Goal: Task Accomplishment & Management: Manage account settings

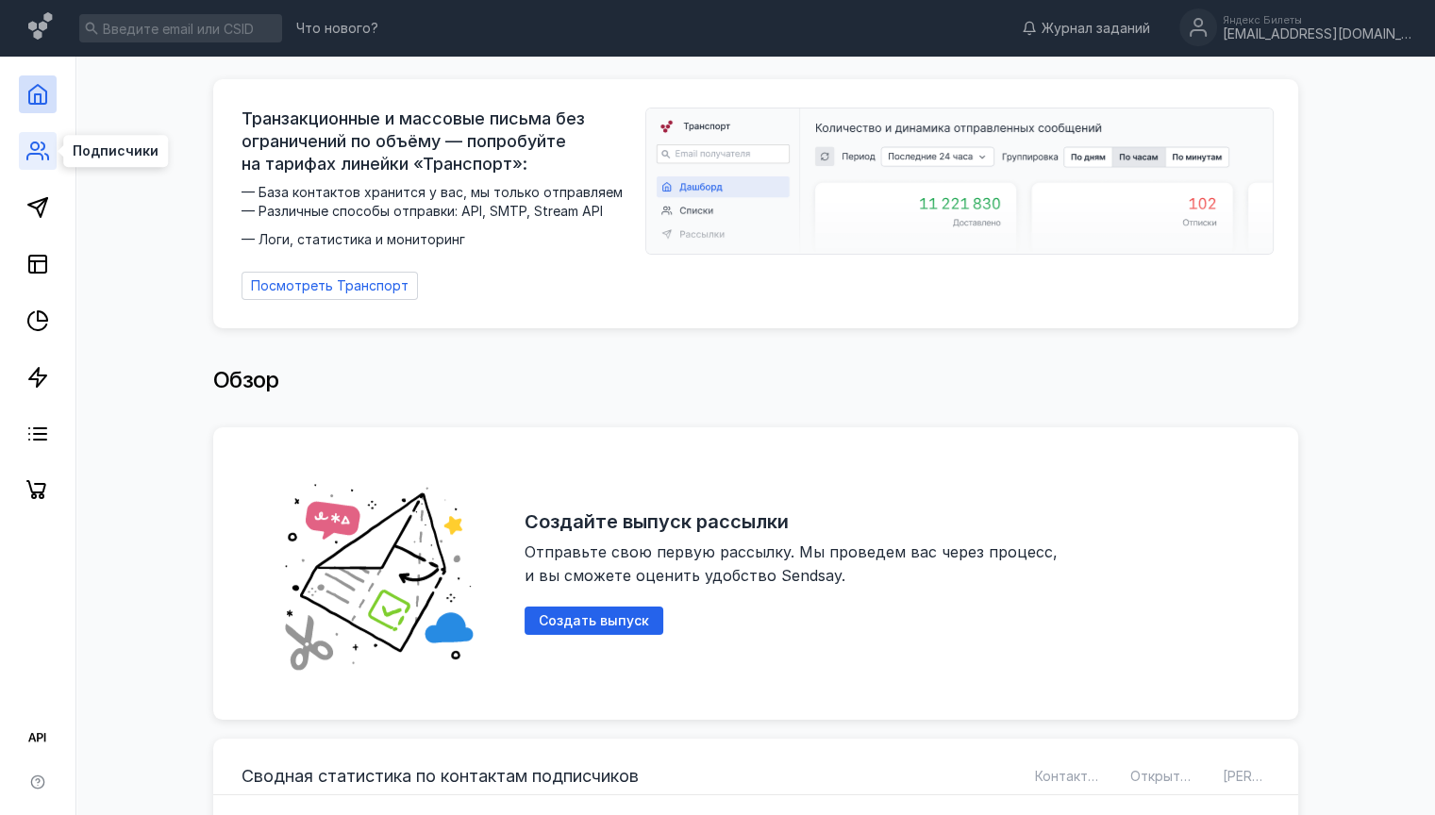
click at [39, 156] on icon at bounding box center [37, 151] width 23 height 23
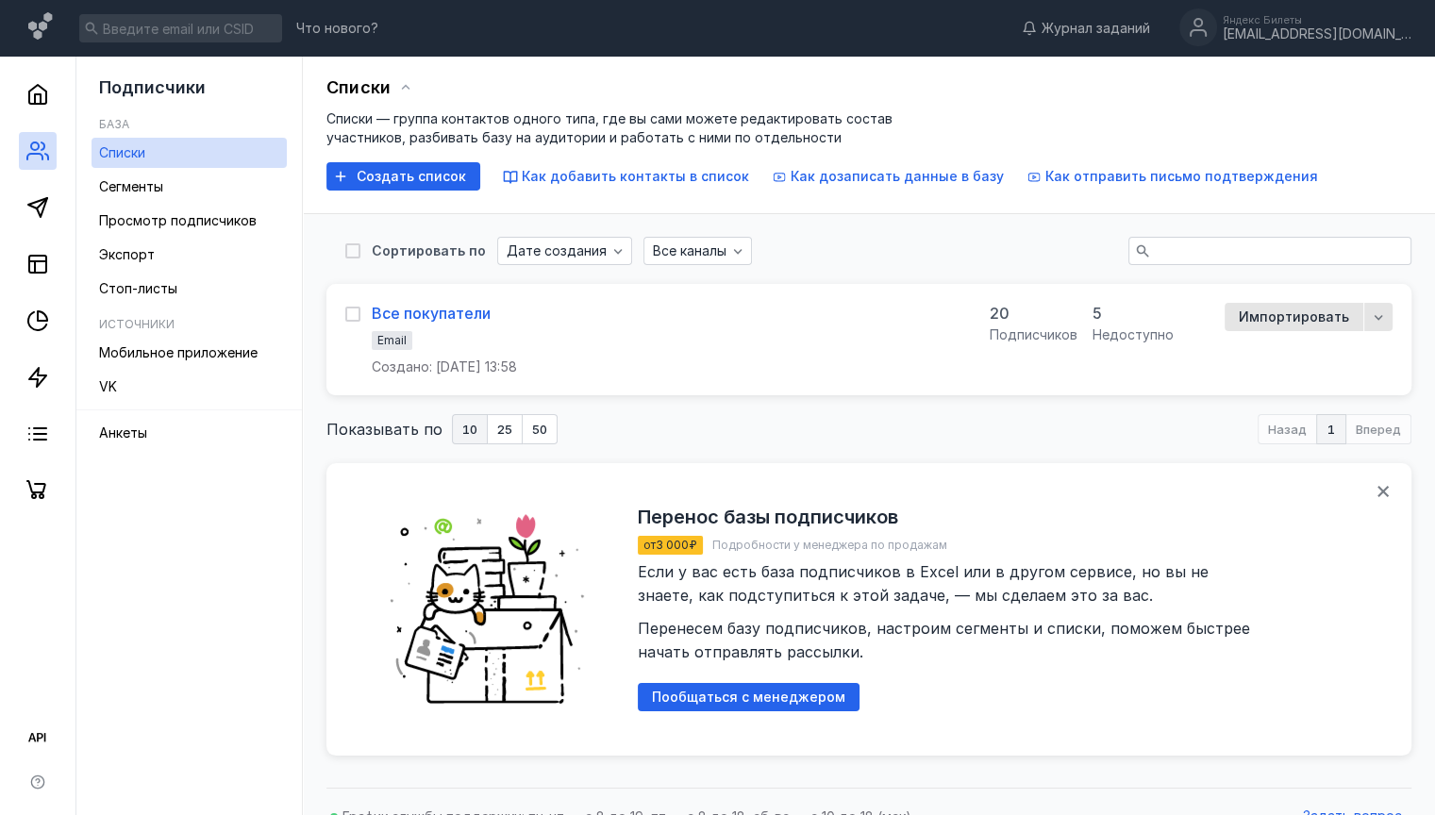
click at [455, 314] on div "Все покупатели" at bounding box center [431, 313] width 119 height 19
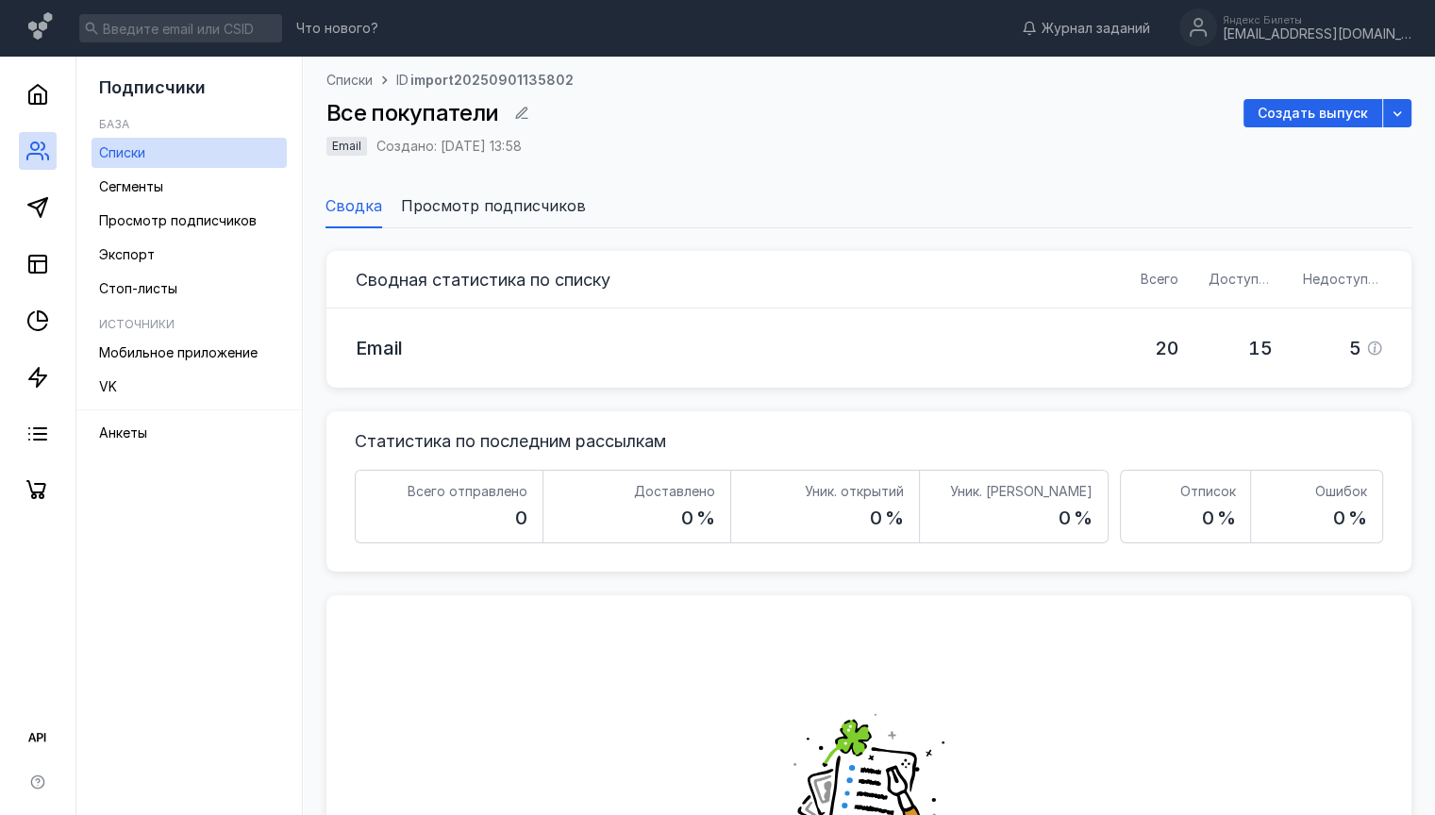
click at [480, 206] on span "Просмотр подписчиков" at bounding box center [493, 205] width 185 height 23
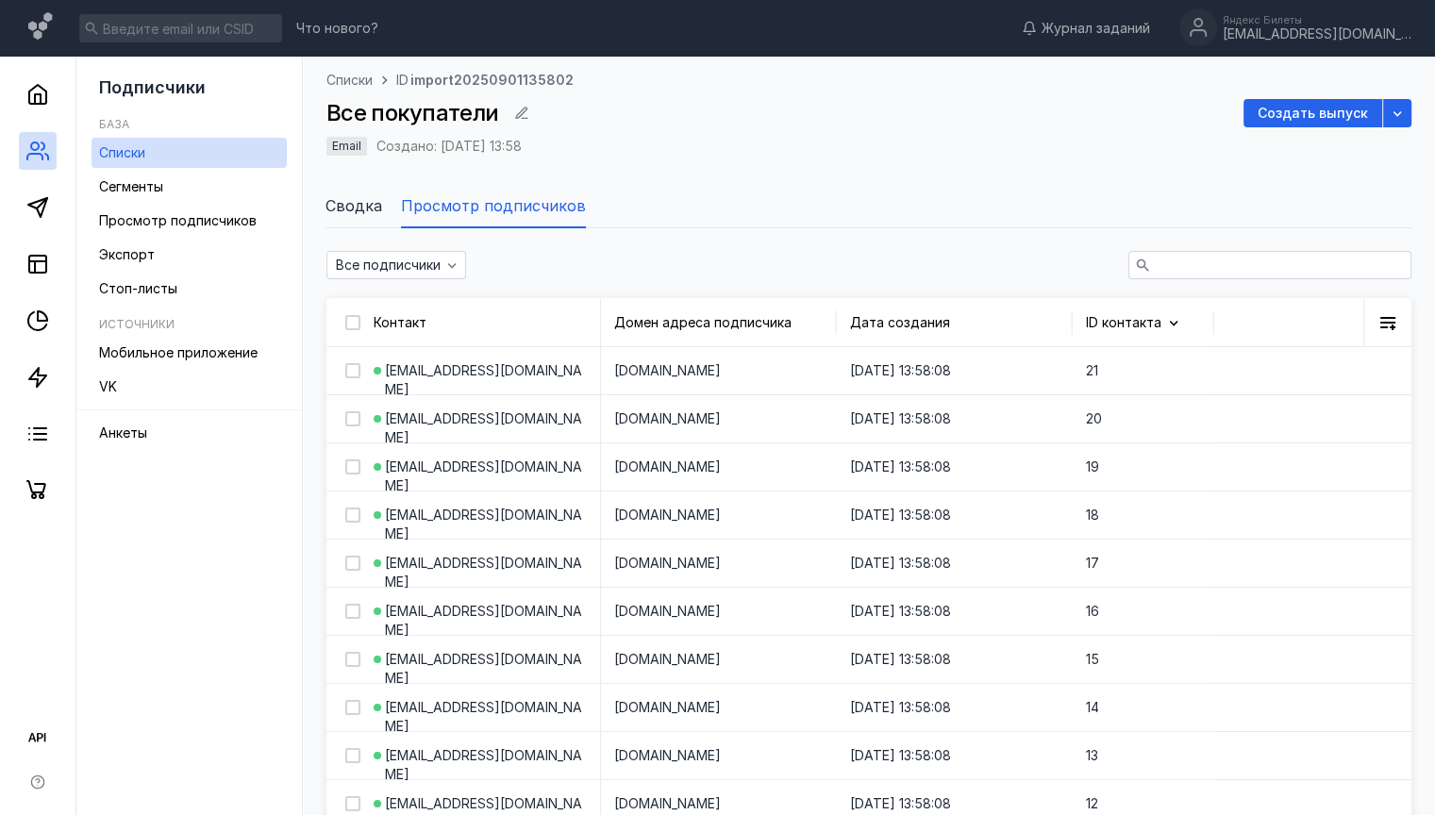
click at [350, 194] on span "Сводка" at bounding box center [353, 205] width 57 height 23
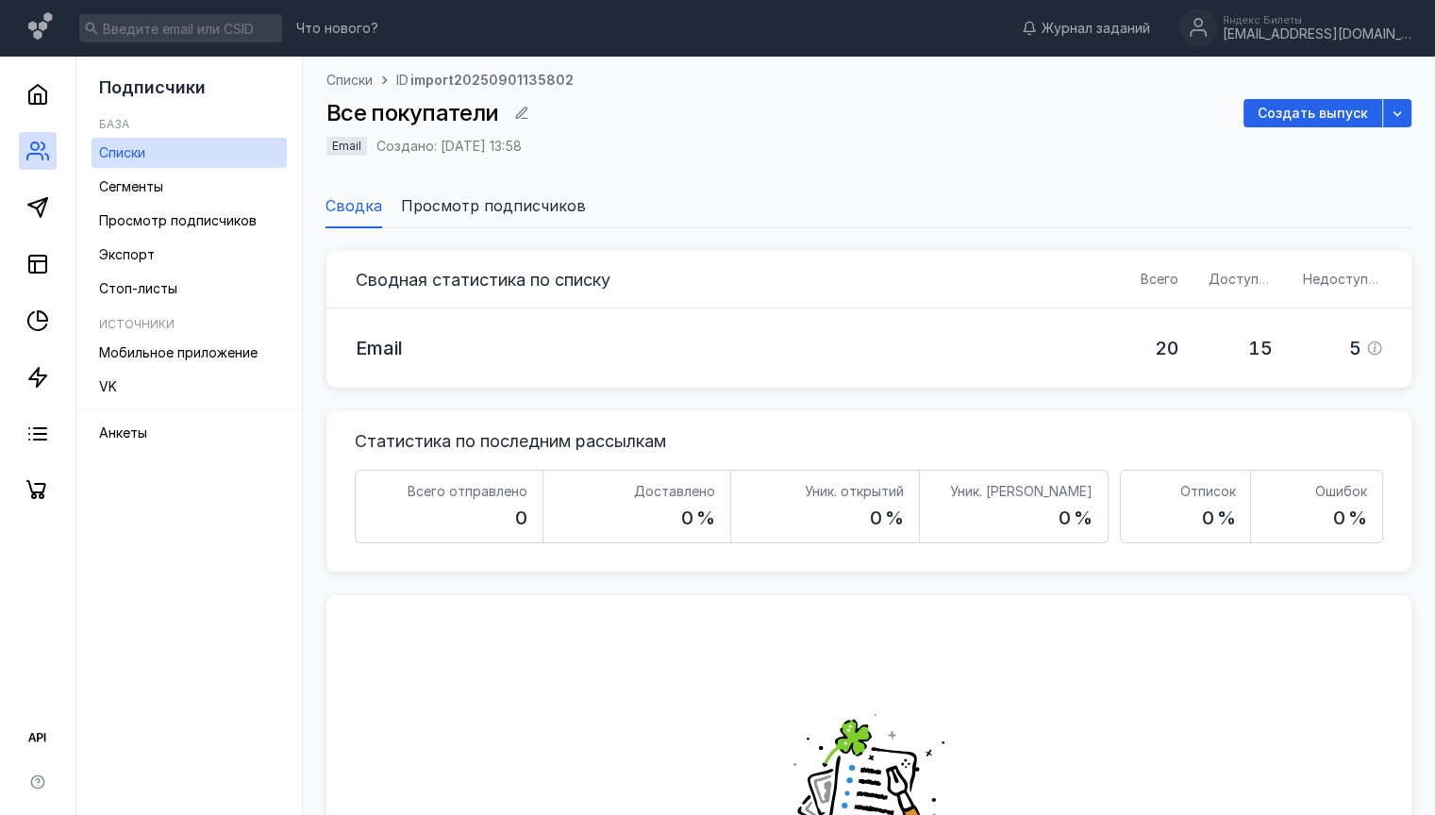
click at [535, 205] on span "Просмотр подписчиков" at bounding box center [493, 205] width 185 height 23
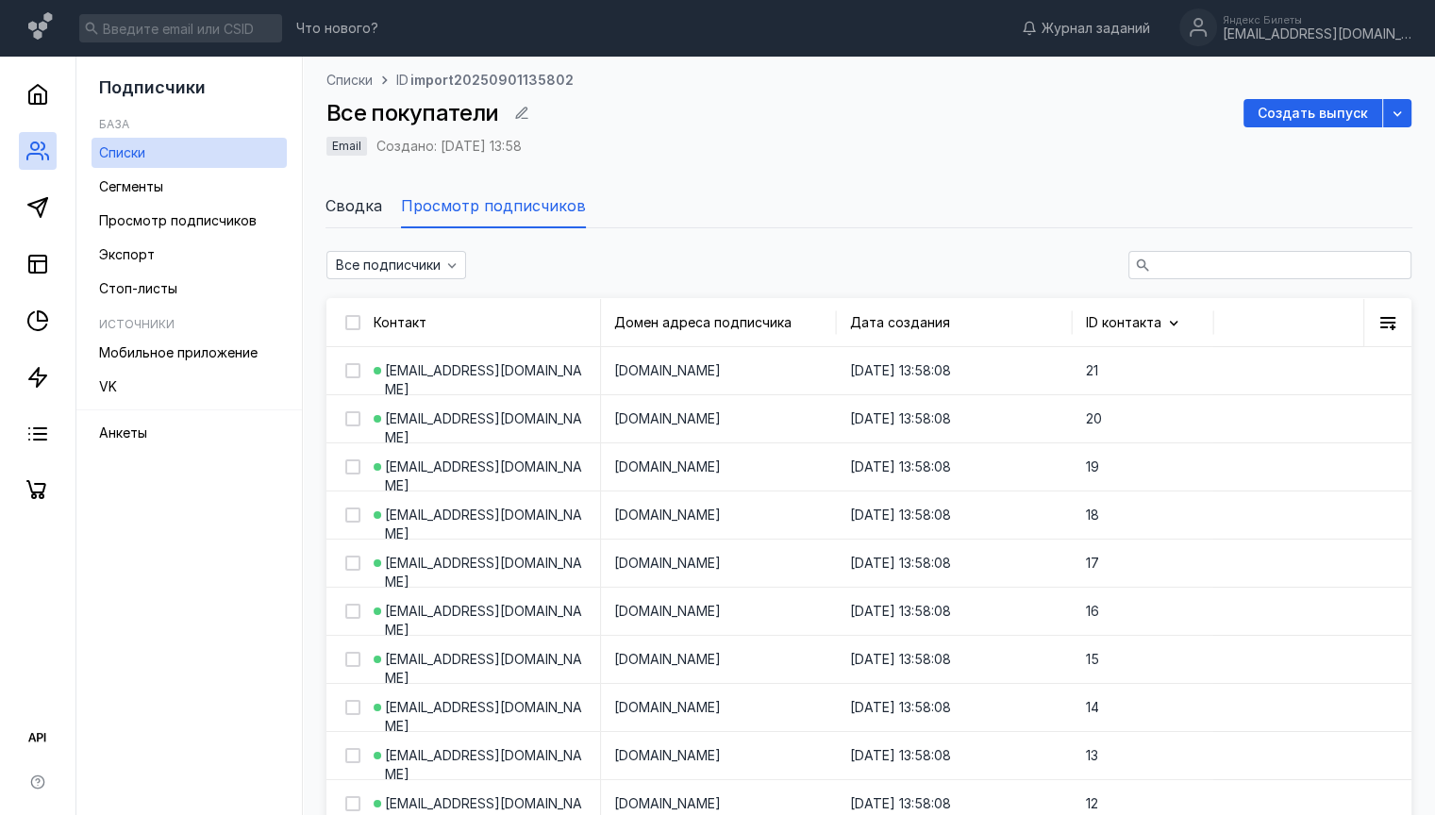
click at [344, 202] on span "Сводка" at bounding box center [353, 205] width 57 height 23
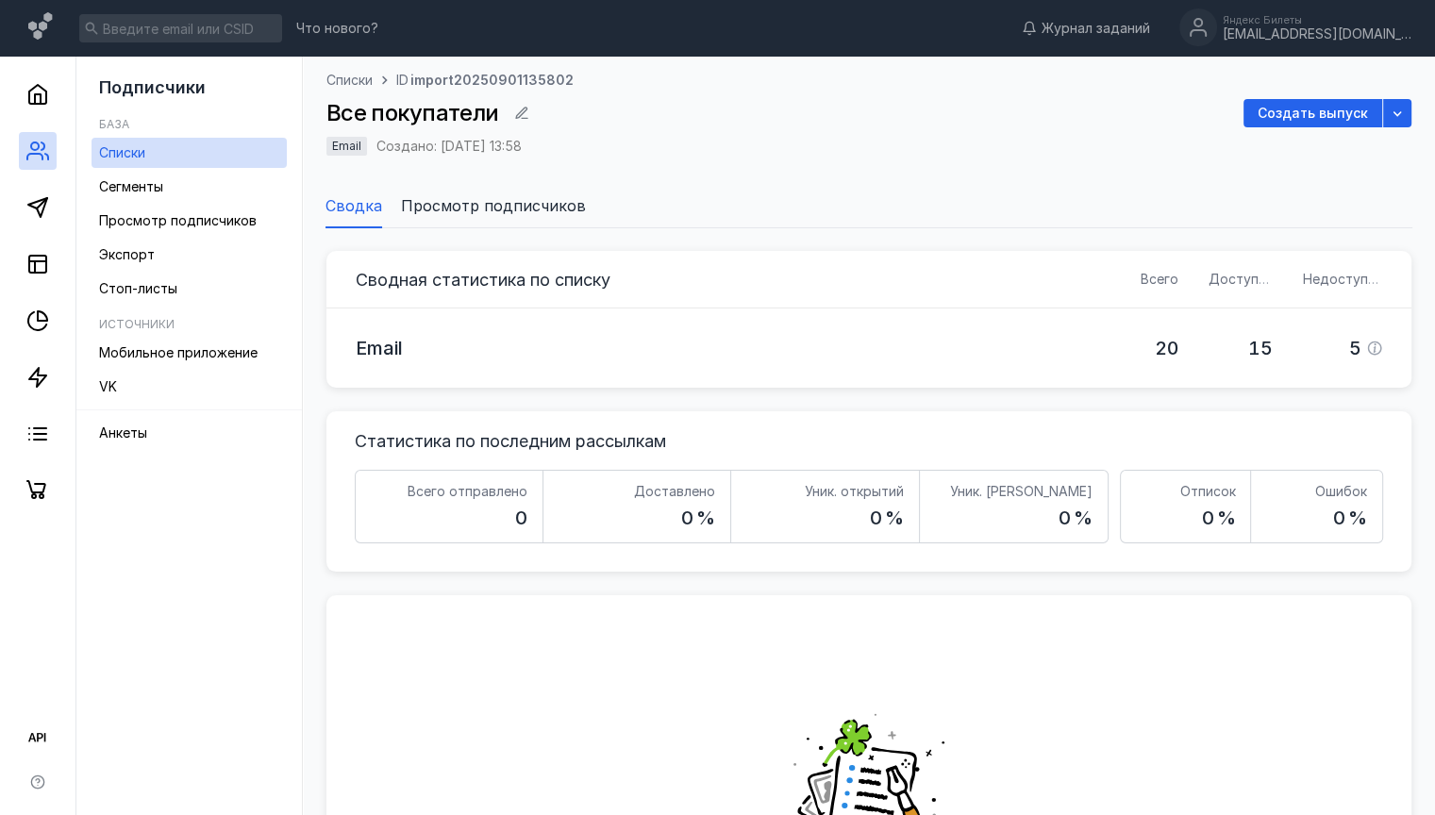
click at [418, 208] on span "Просмотр подписчиков" at bounding box center [493, 205] width 185 height 23
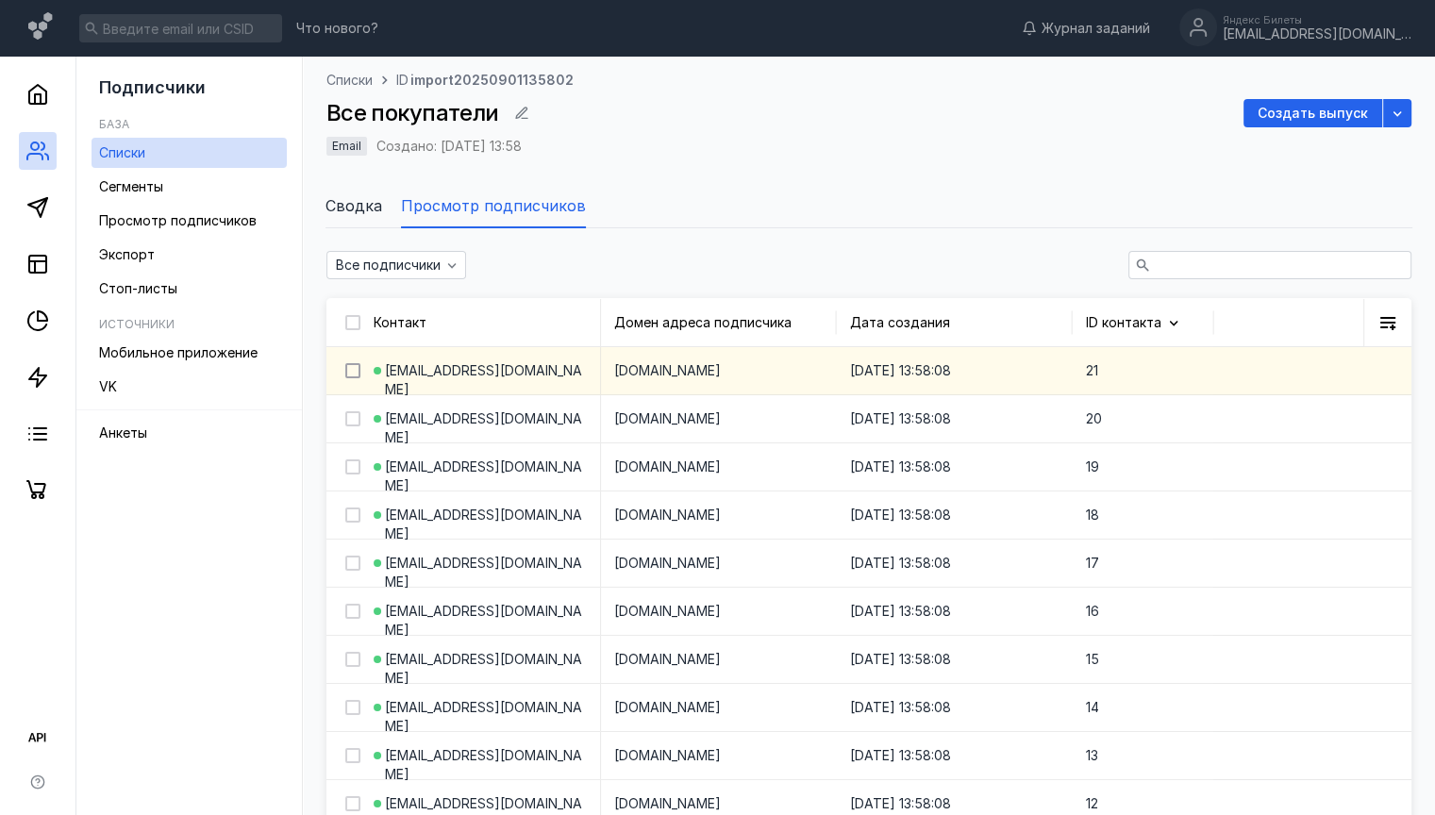
click at [354, 374] on icon at bounding box center [352, 370] width 13 height 13
click at [354, 374] on input "checkbox" at bounding box center [351, 367] width 12 height 12
checkbox input "true"
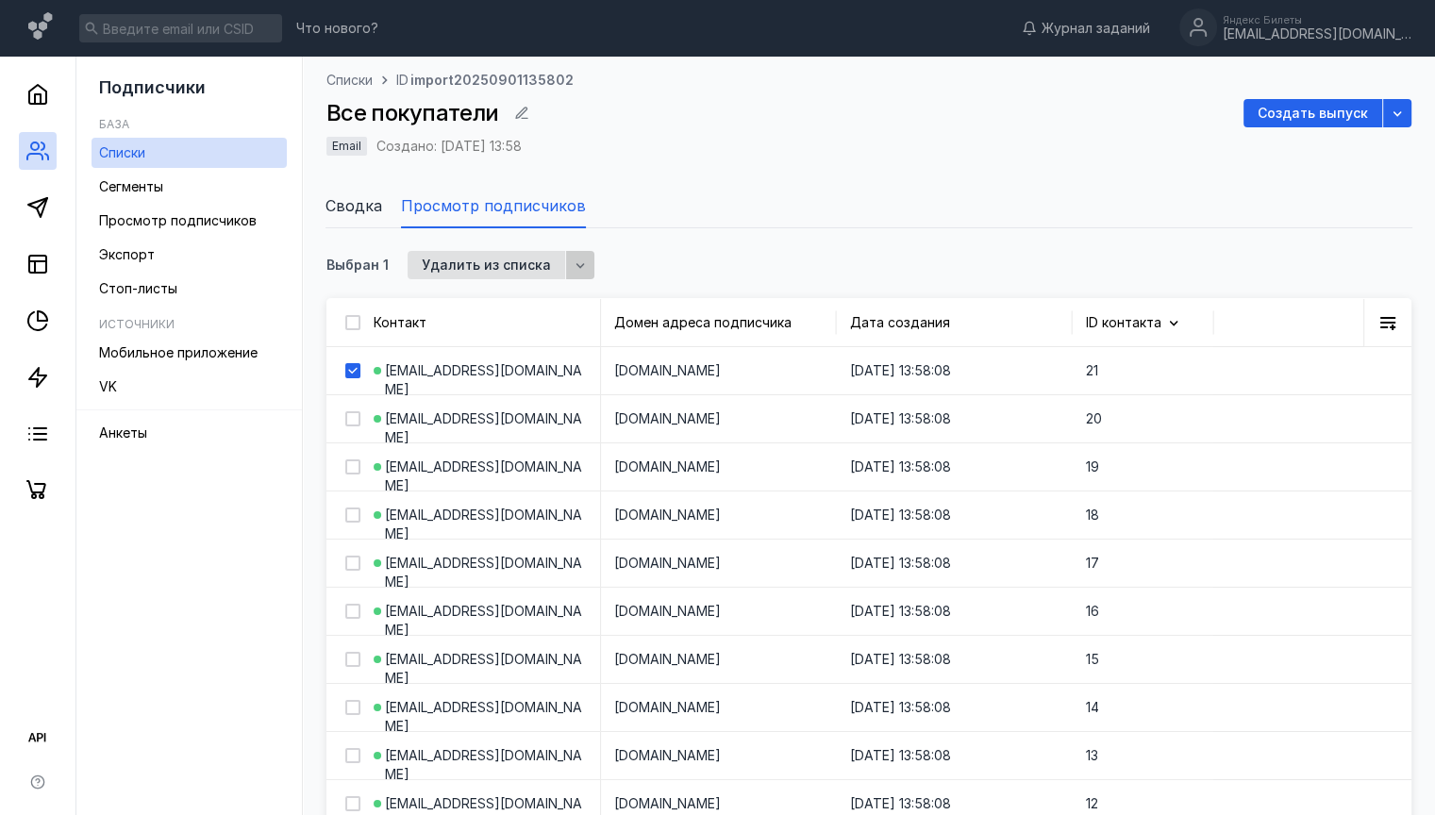
click at [574, 270] on icon "button" at bounding box center [580, 265] width 15 height 15
click at [183, 191] on link "Сегменты" at bounding box center [188, 187] width 195 height 30
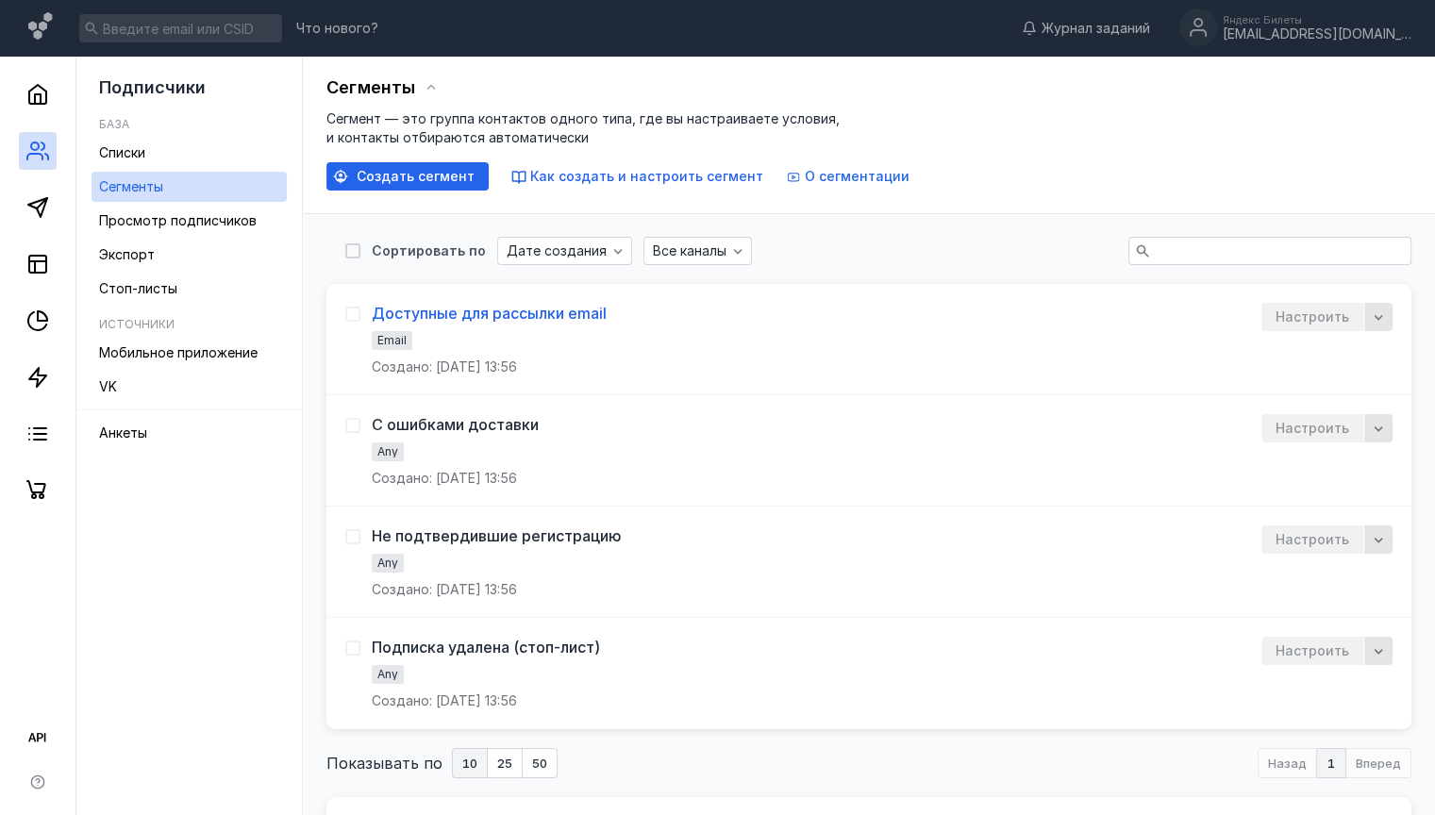
click at [440, 309] on div "Доступные для рассылки email" at bounding box center [489, 313] width 235 height 19
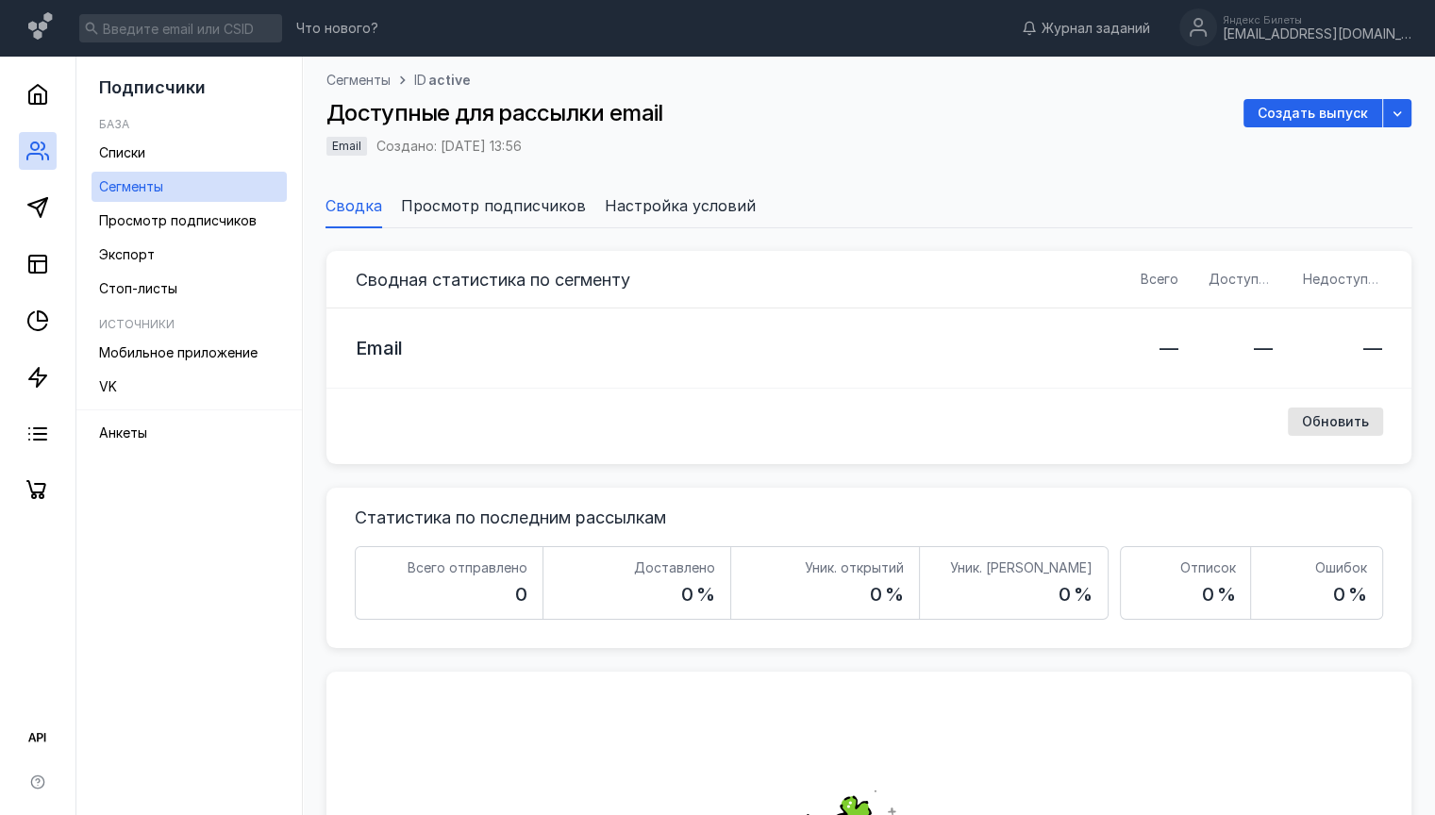
click at [721, 214] on span "Настройка условий" at bounding box center [680, 205] width 151 height 23
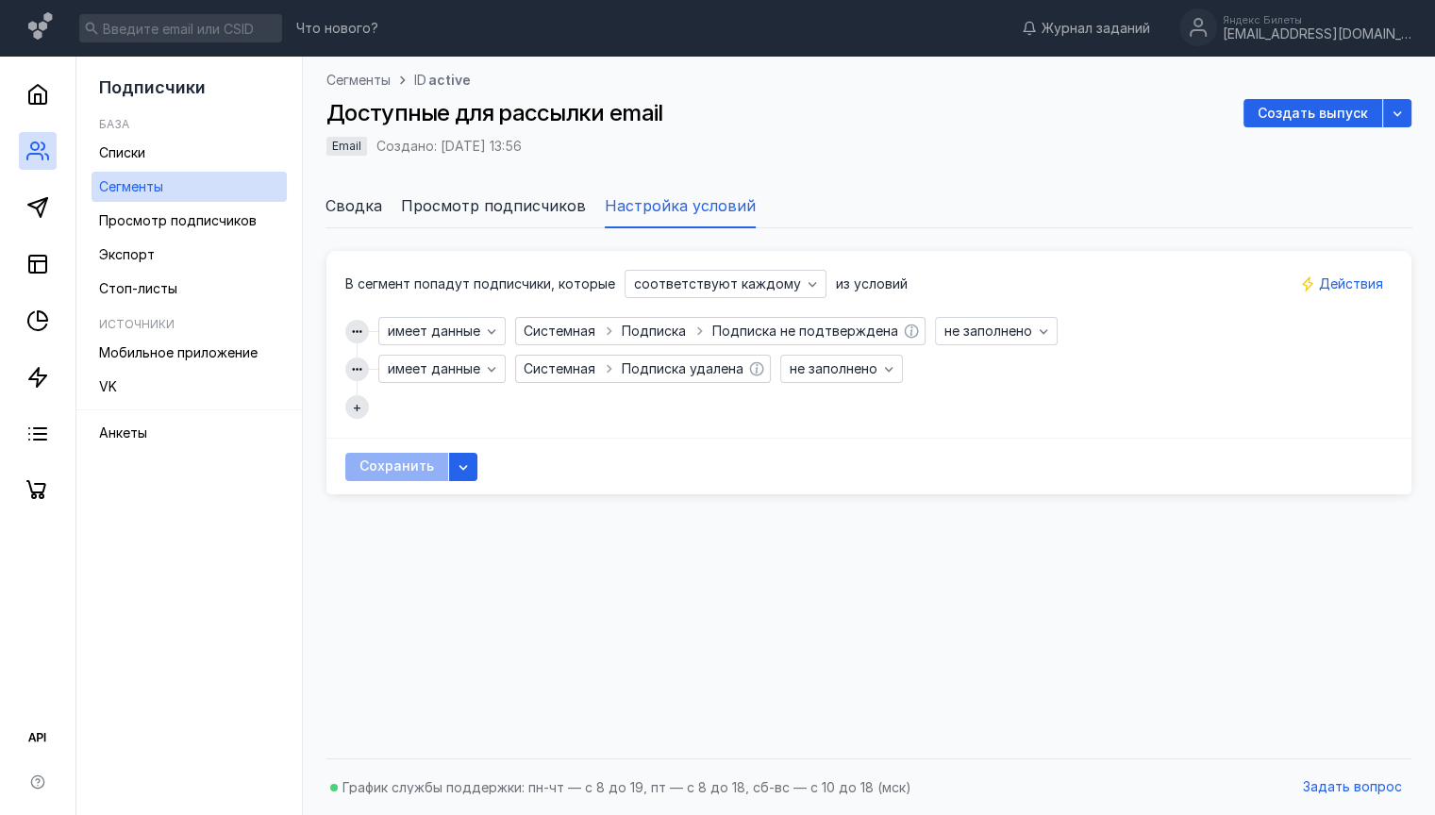
click at [551, 219] on li "Просмотр подписчиков" at bounding box center [493, 205] width 185 height 45
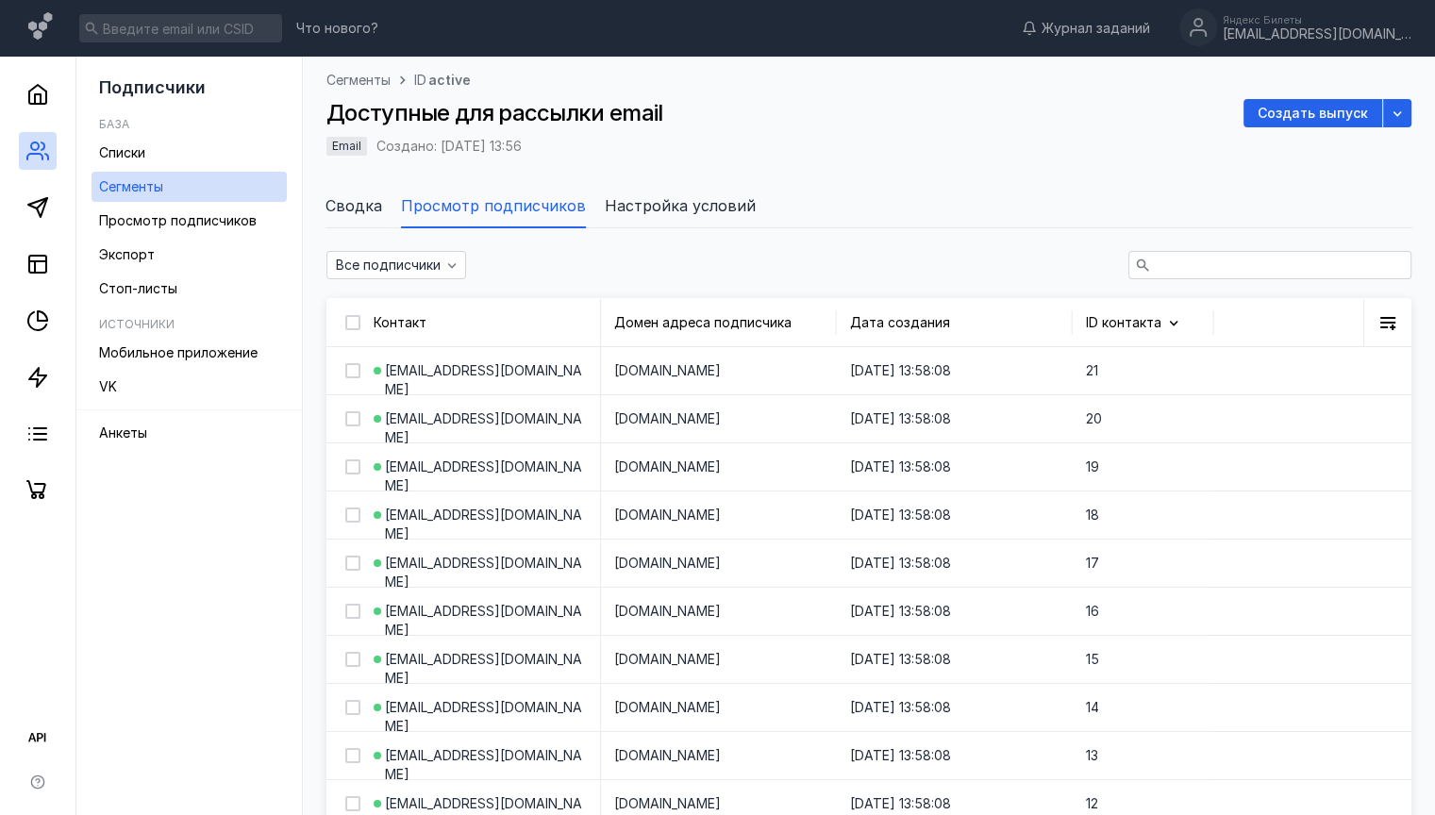
click at [364, 207] on span "Сводка" at bounding box center [353, 205] width 57 height 23
